Goal: Use online tool/utility: Utilize a website feature to perform a specific function

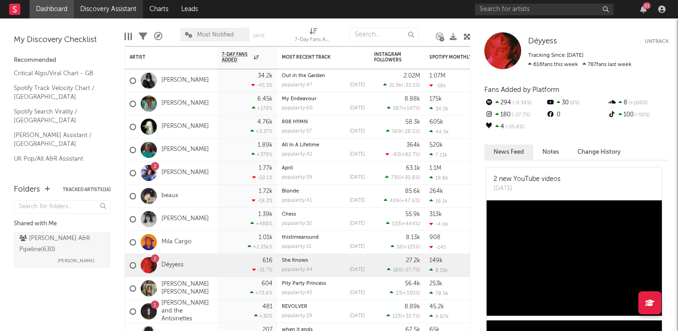
click at [96, 7] on link "Discovery Assistant" at bounding box center [108, 9] width 69 height 18
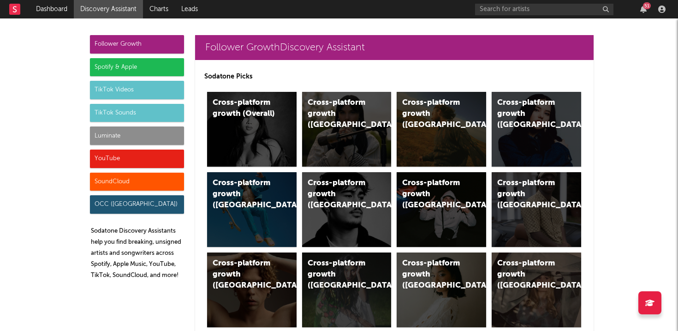
click at [640, 4] on div "51" at bounding box center [572, 9] width 194 height 18
click at [643, 7] on div "51" at bounding box center [647, 5] width 8 height 7
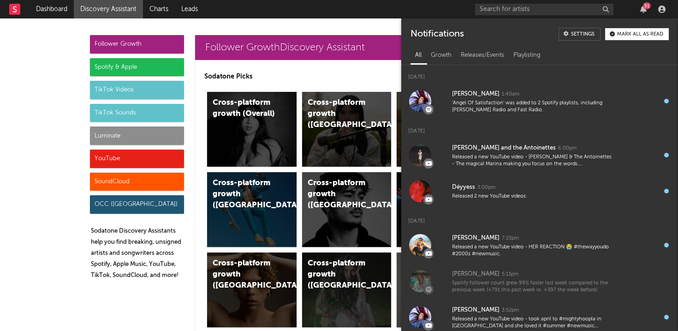
click at [643, 7] on div "51" at bounding box center [647, 5] width 8 height 7
